Goal: Information Seeking & Learning: Learn about a topic

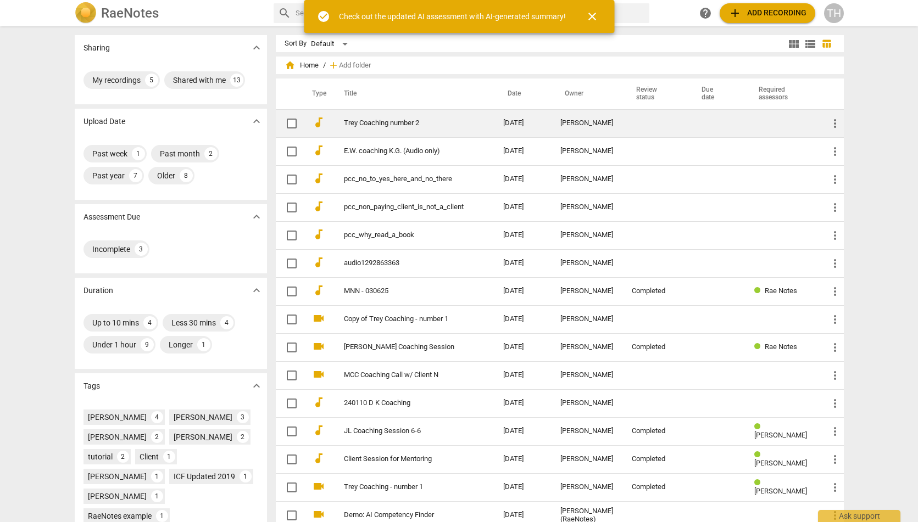
click at [469, 124] on td "Trey Coaching number 2" at bounding box center [413, 123] width 164 height 28
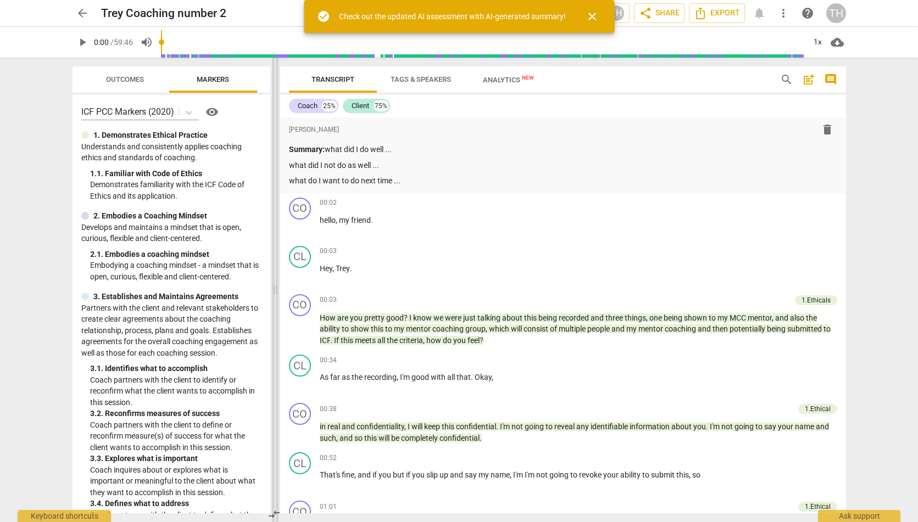
drag, startPoint x: 460, startPoint y: 180, endPoint x: 279, endPoint y: 161, distance: 182.3
click at [279, 161] on span at bounding box center [275, 290] width 7 height 465
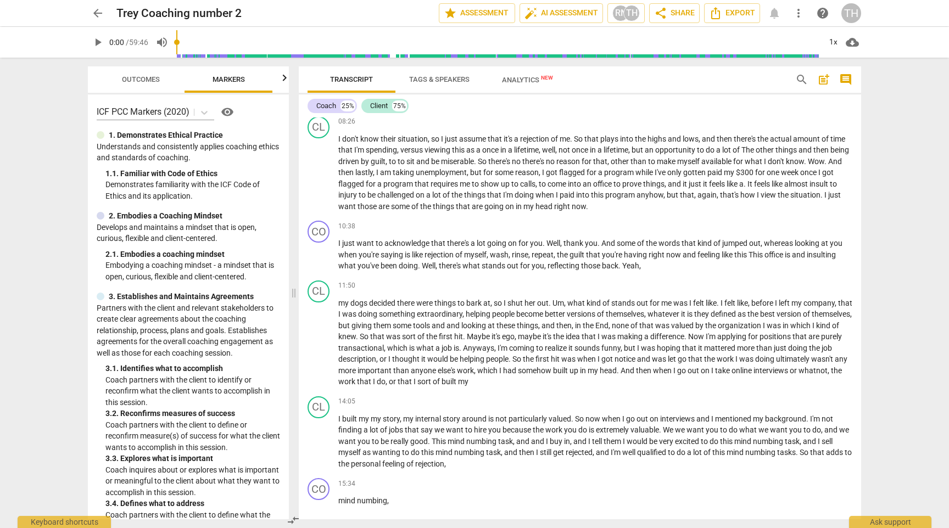
scroll to position [1517, 0]
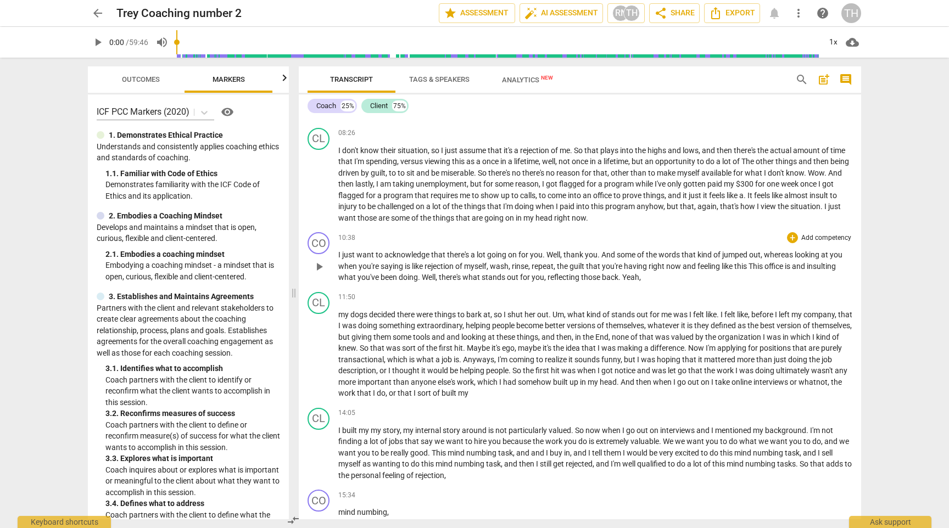
click at [395, 262] on span "saying" at bounding box center [393, 266] width 24 height 9
click at [320, 260] on span "play_arrow" at bounding box center [319, 266] width 13 height 13
click at [320, 260] on span "pause" at bounding box center [319, 266] width 13 height 13
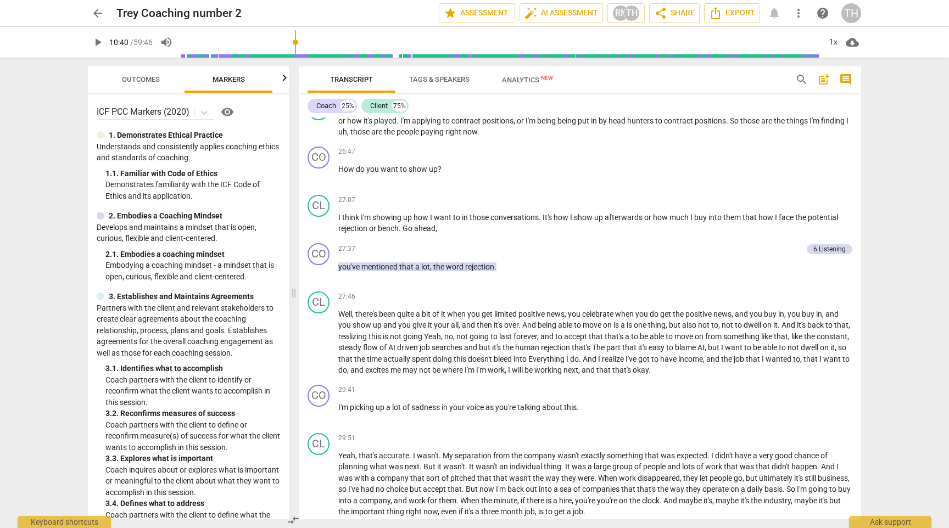
scroll to position [3137, 0]
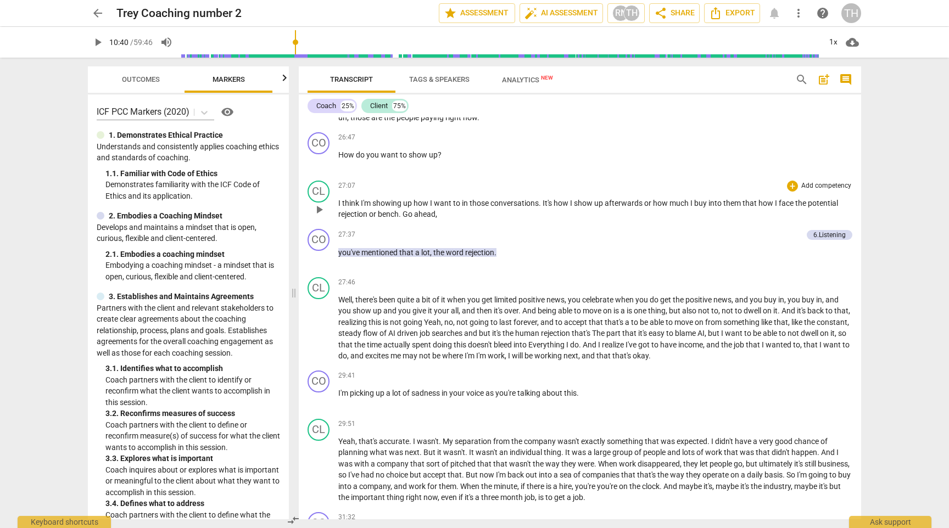
click at [322, 208] on span "play_arrow" at bounding box center [319, 209] width 13 height 13
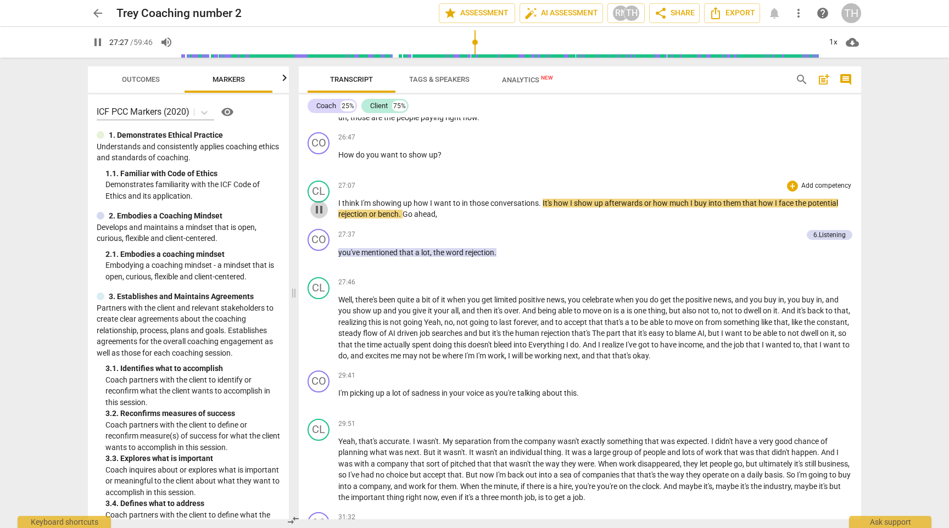
click at [320, 203] on span "pause" at bounding box center [319, 209] width 13 height 13
type input "1648"
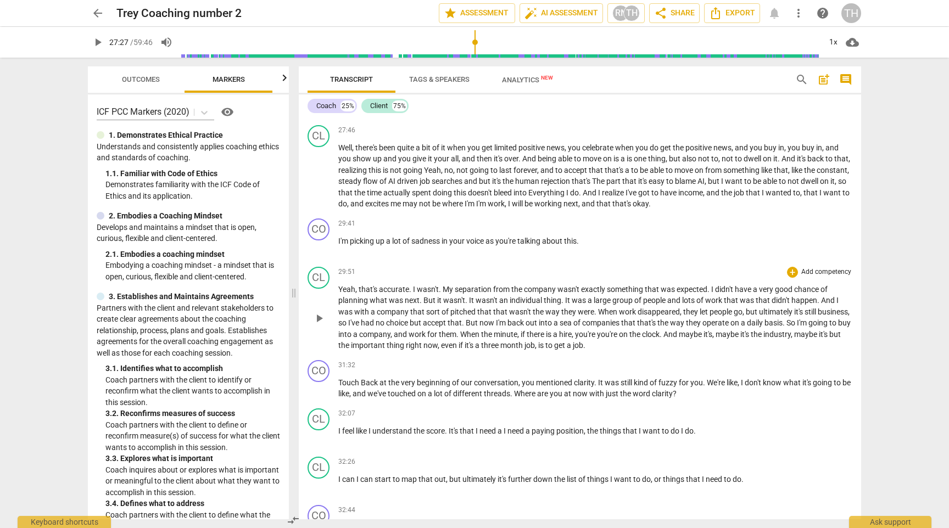
scroll to position [3293, 0]
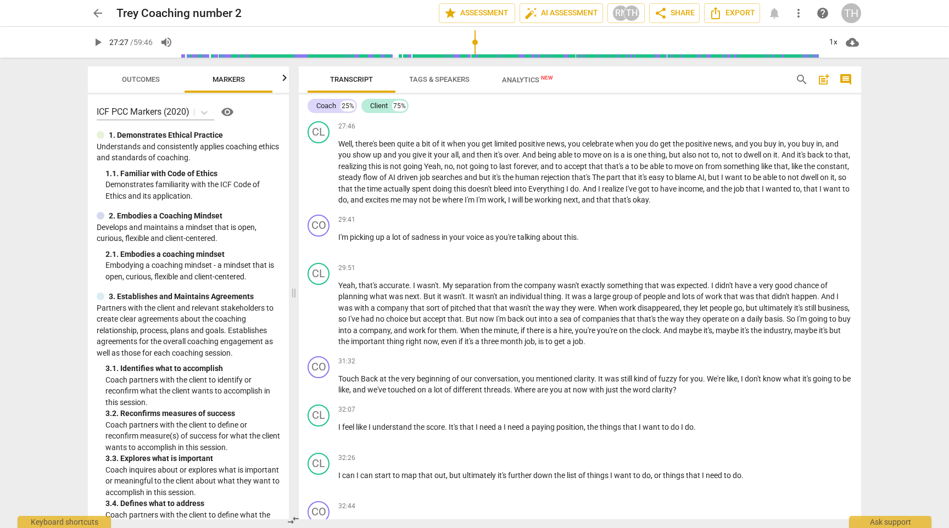
click at [798, 77] on span "search" at bounding box center [801, 79] width 13 height 13
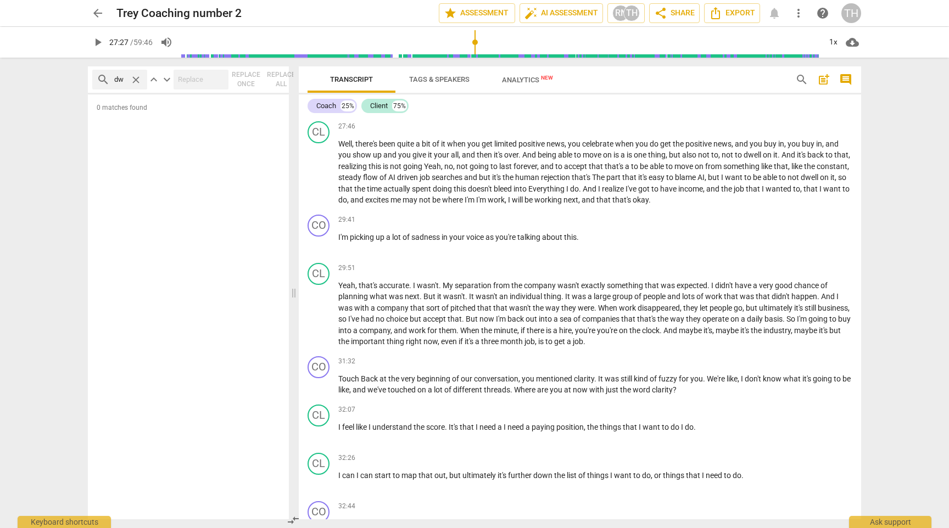
type input "d"
type input "dwell"
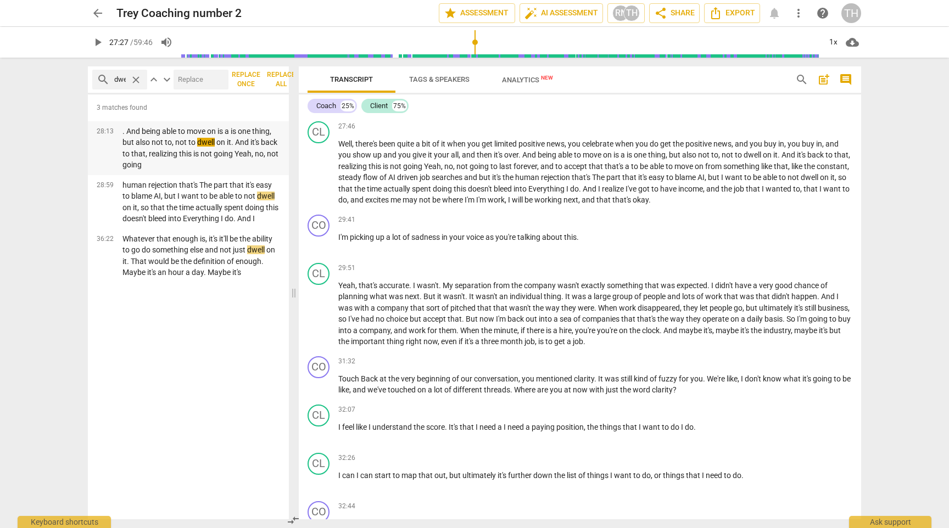
click at [183, 149] on p ". And being able to move on is a is one thing, but also not to, not to dwell on…" at bounding box center [201, 148] width 158 height 45
click at [316, 166] on span "pause" at bounding box center [319, 172] width 13 height 13
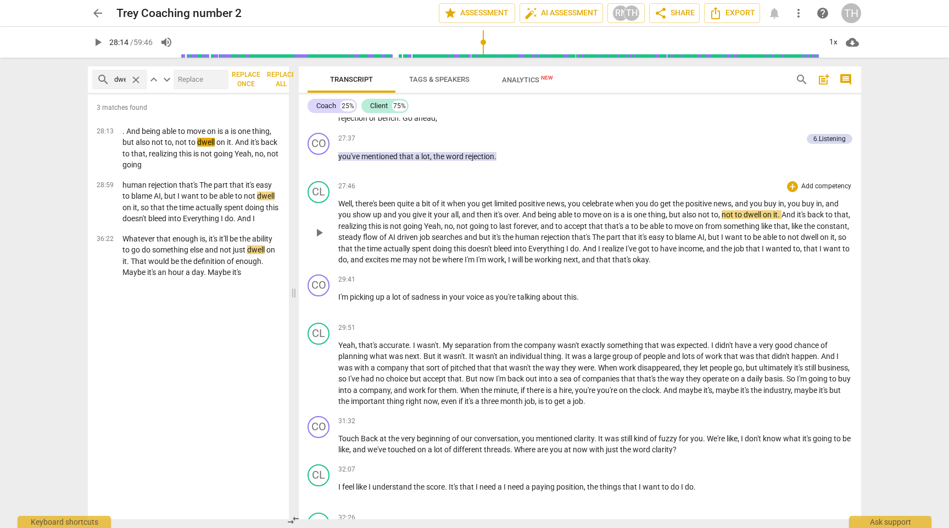
scroll to position [3233, 0]
click at [206, 148] on p ". And being able to move on is a is one thing, but also not to, not to dwell on…" at bounding box center [201, 148] width 158 height 45
click at [200, 206] on p "human rejection that's The part that it's easy to blame AI, but I want to be ab…" at bounding box center [201, 202] width 158 height 45
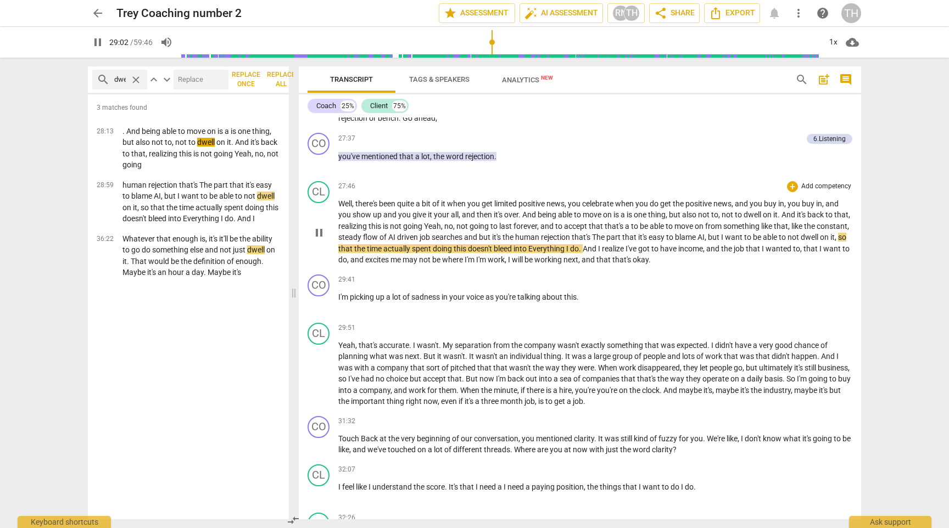
click at [322, 226] on span "pause" at bounding box center [319, 232] width 13 height 13
click at [238, 257] on p "Whatever that enough is, it's it'll be the ability to go do something else and …" at bounding box center [201, 255] width 158 height 45
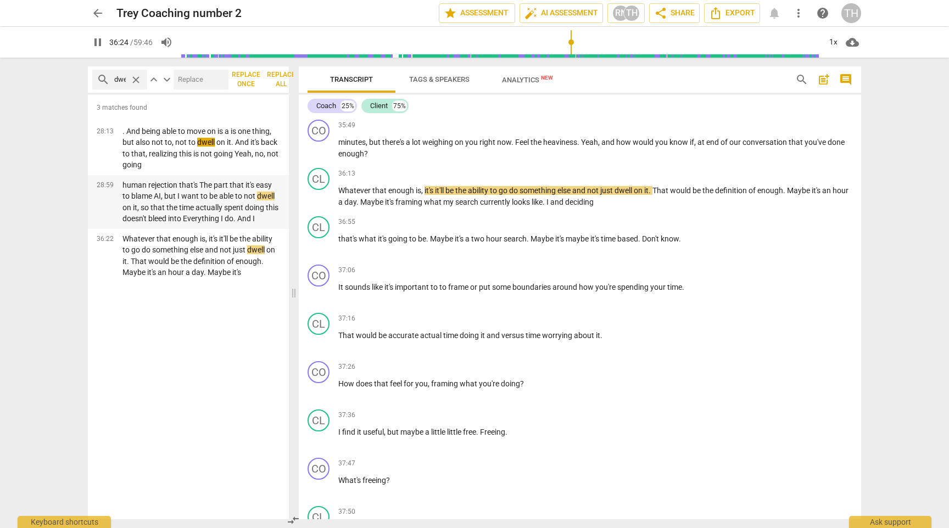
click at [166, 207] on p "human rejection that's The part that it's easy to blame AI, but I want to be ab…" at bounding box center [201, 202] width 158 height 45
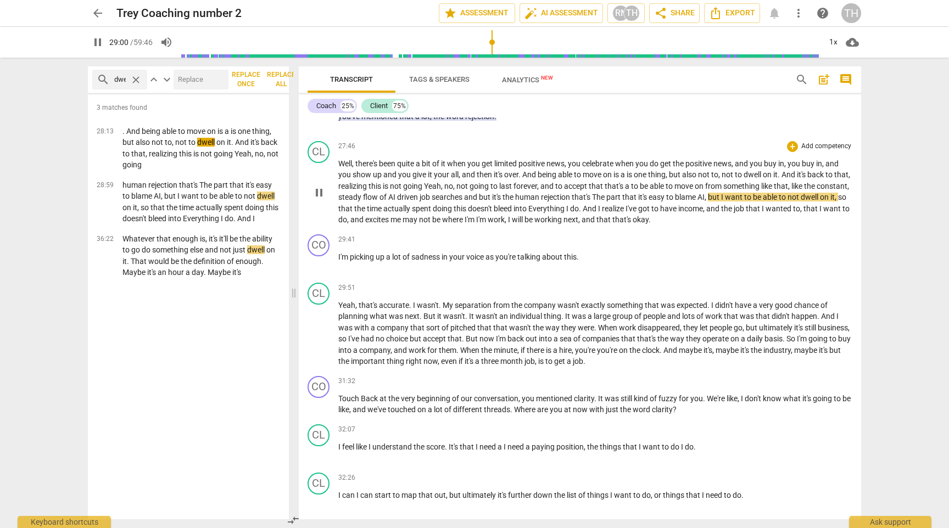
scroll to position [3250, 0]
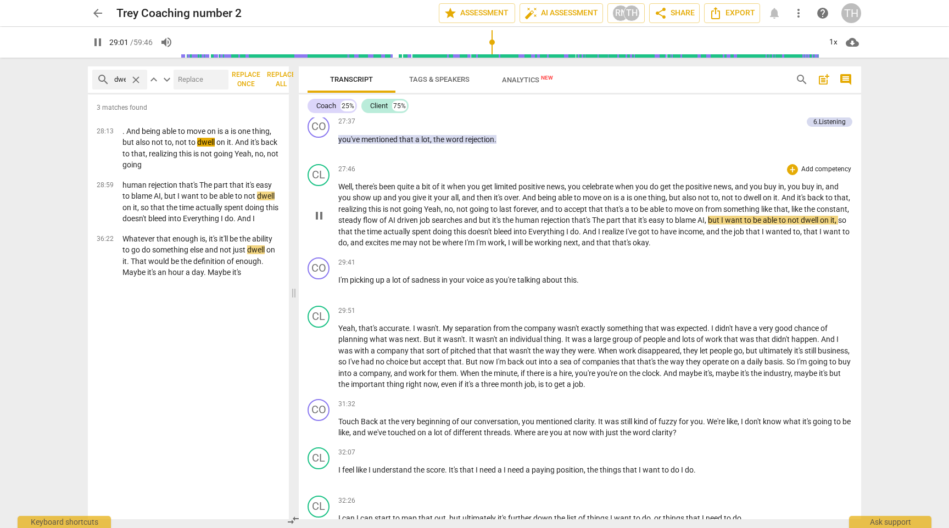
click at [321, 210] on span "pause" at bounding box center [319, 215] width 13 height 13
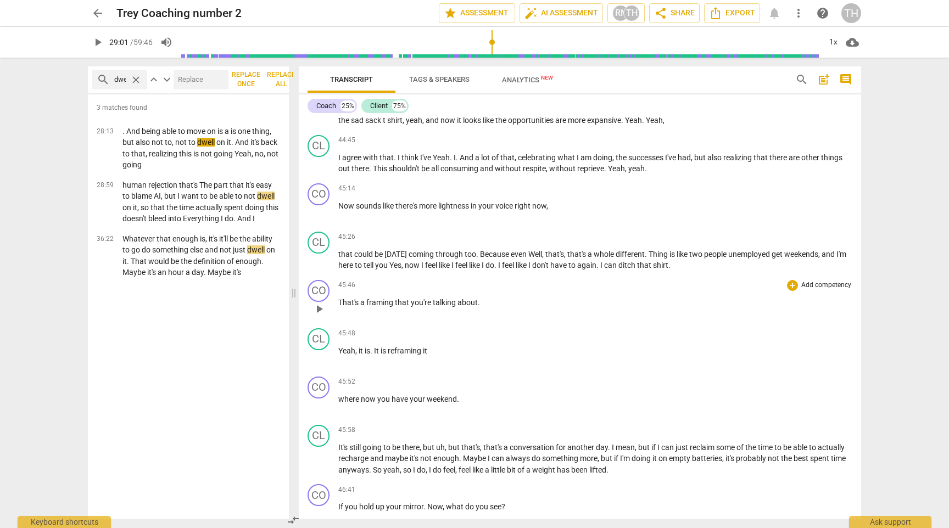
scroll to position [5314, 0]
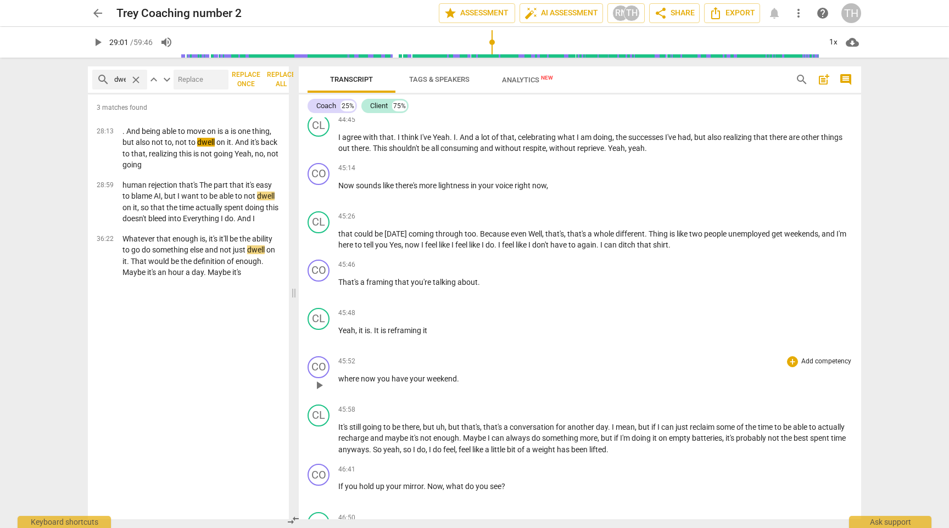
click at [321, 379] on span "play_arrow" at bounding box center [319, 385] width 13 height 13
click at [321, 379] on span "pause" at bounding box center [319, 385] width 13 height 13
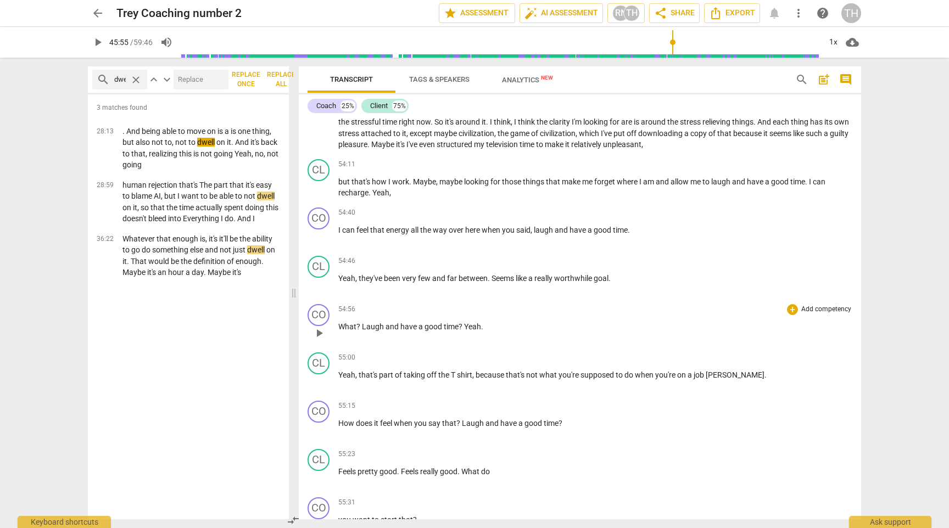
scroll to position [6406, 0]
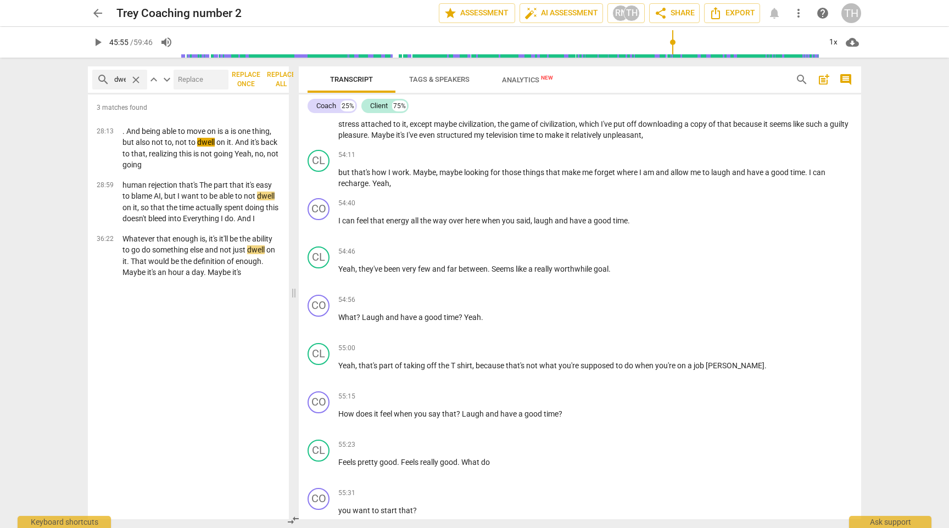
type input "2755"
